Goal: Navigation & Orientation: Find specific page/section

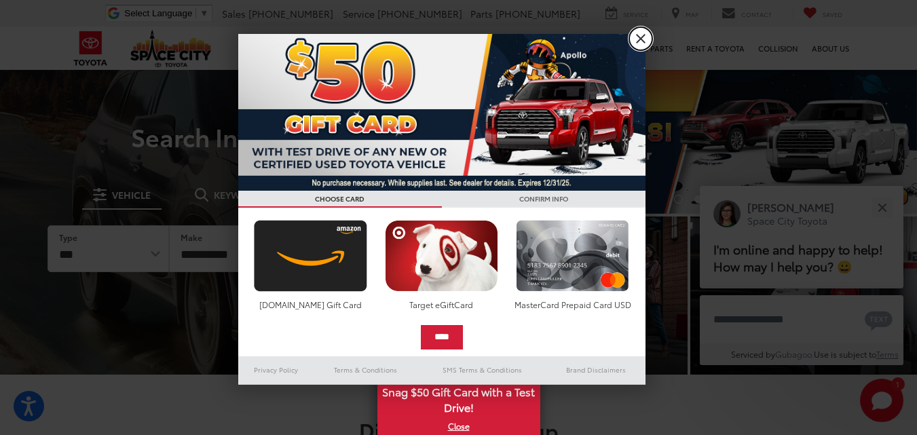
click at [644, 37] on link "X" at bounding box center [640, 38] width 23 height 23
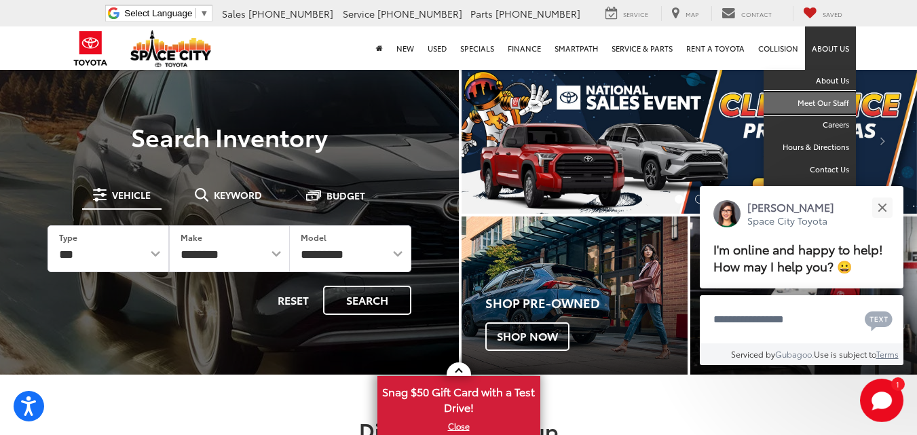
click at [824, 98] on link "Meet Our Staff" at bounding box center [810, 103] width 92 height 22
